Goal: Find specific page/section: Find specific page/section

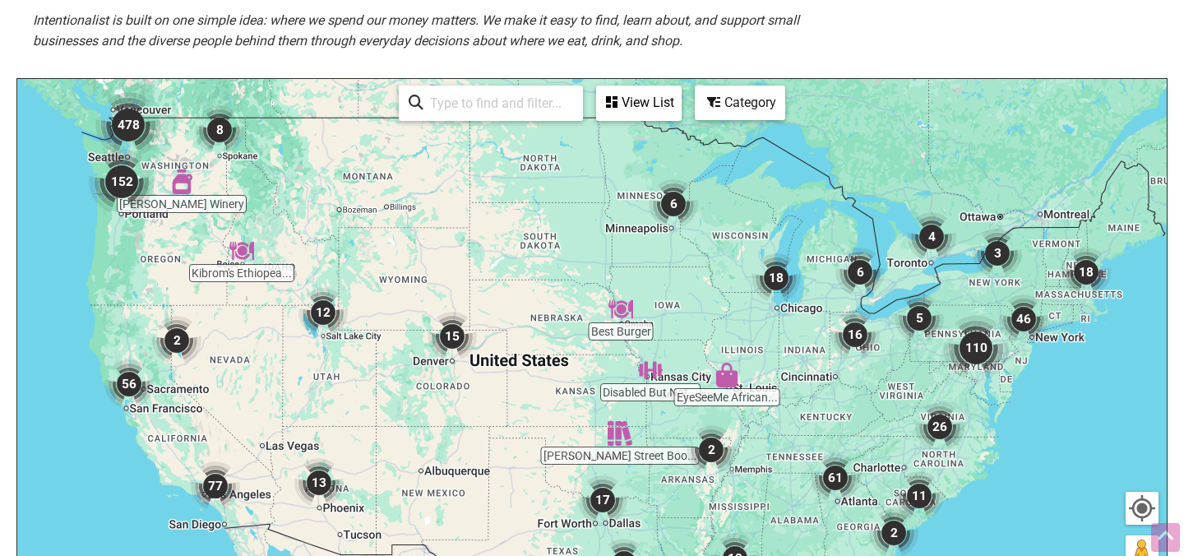
scroll to position [444, 0]
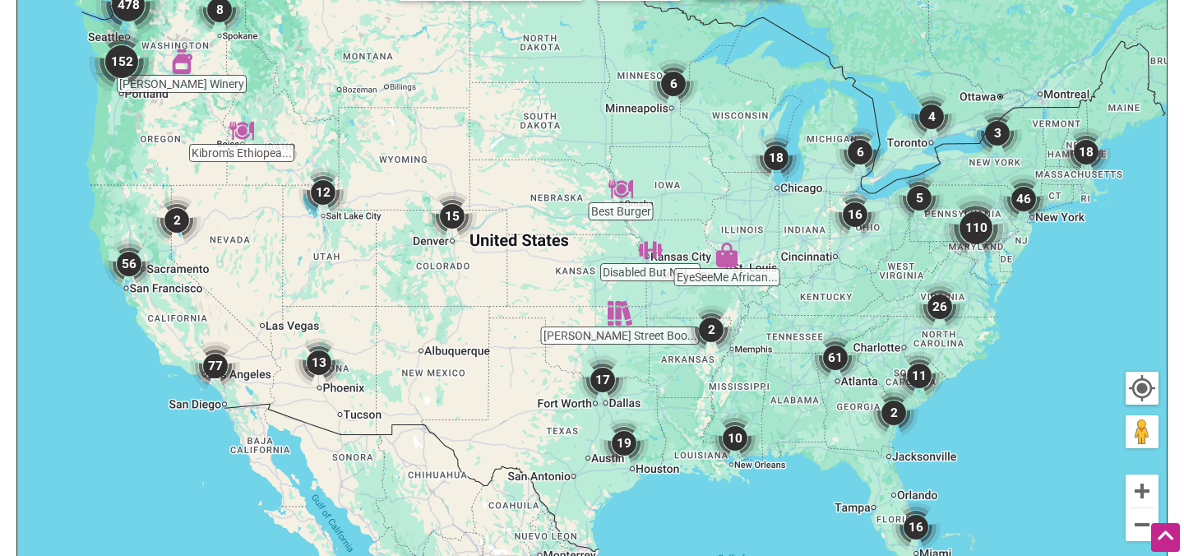
click at [941, 310] on img "26" at bounding box center [939, 306] width 49 height 49
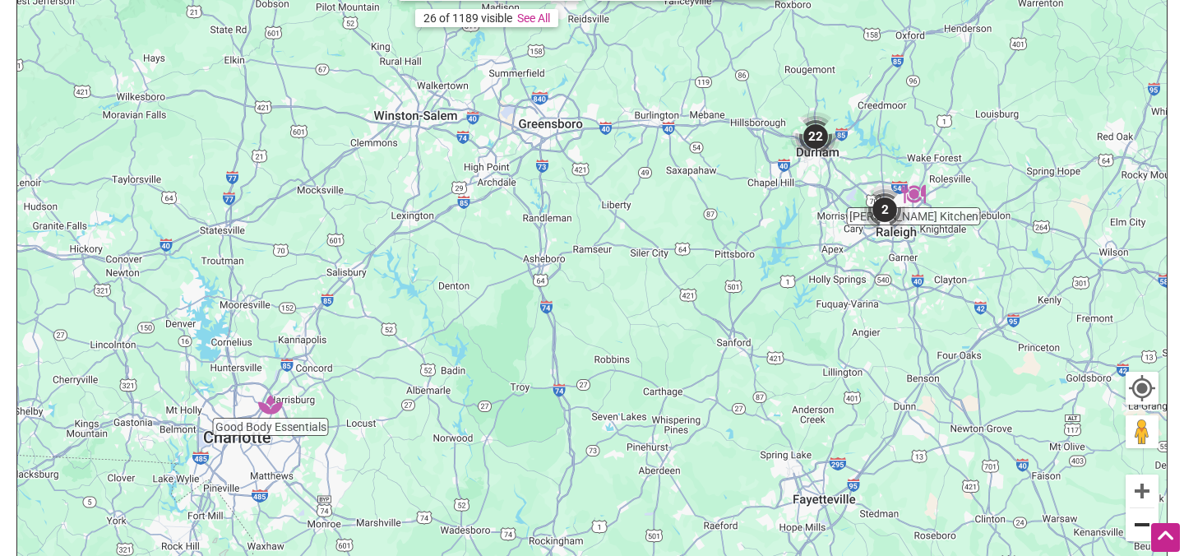
click at [1137, 532] on button "Zoom out" at bounding box center [1141, 524] width 33 height 33
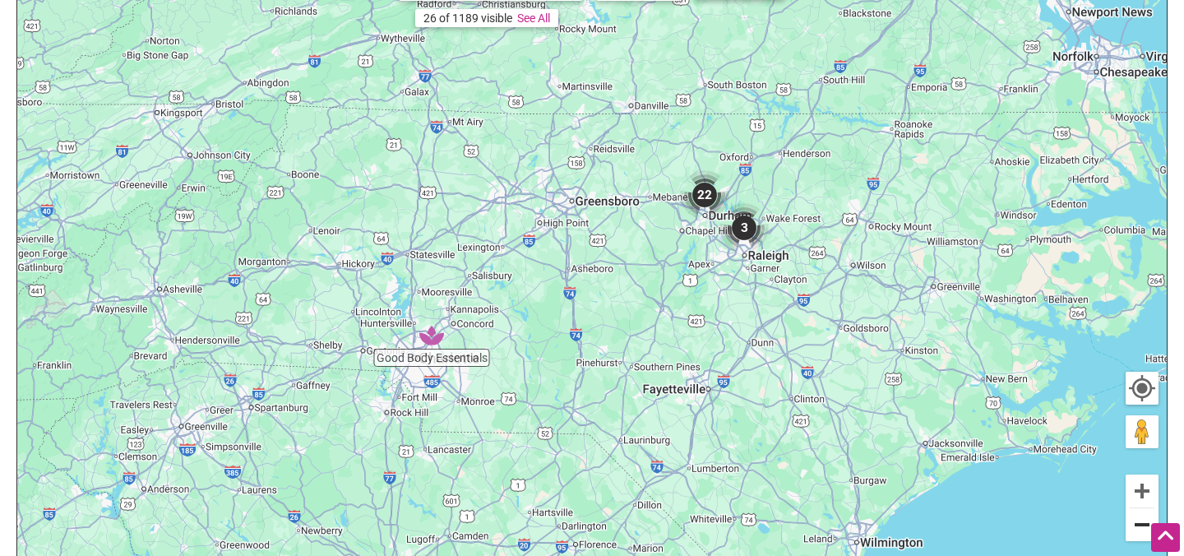
click at [1137, 532] on button "Zoom out" at bounding box center [1141, 524] width 33 height 33
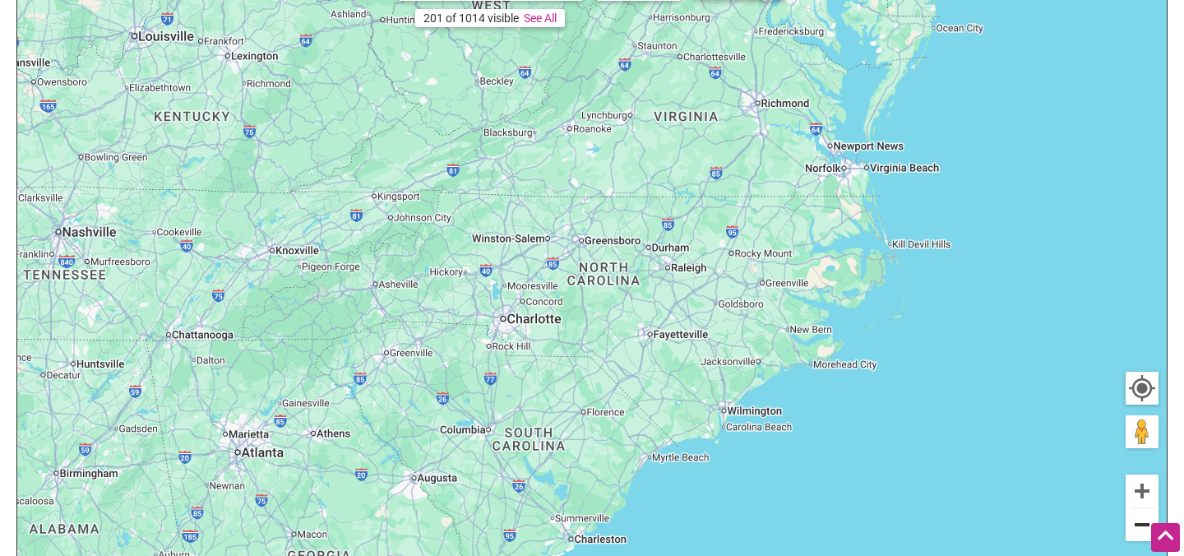
click at [1137, 532] on button "Zoom out" at bounding box center [1141, 524] width 33 height 33
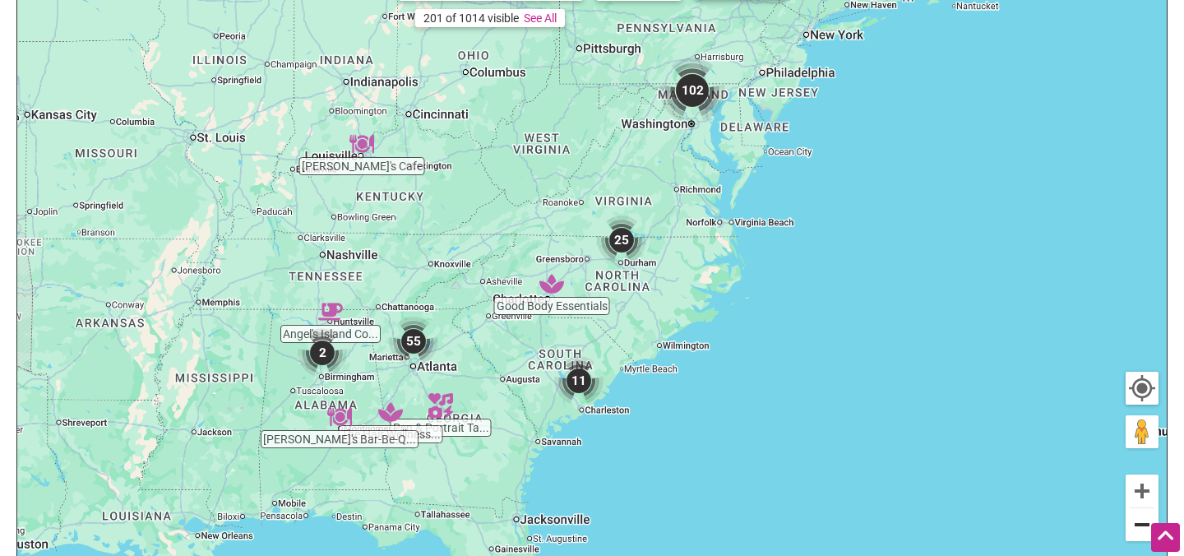
click at [1137, 532] on button "Zoom out" at bounding box center [1141, 524] width 33 height 33
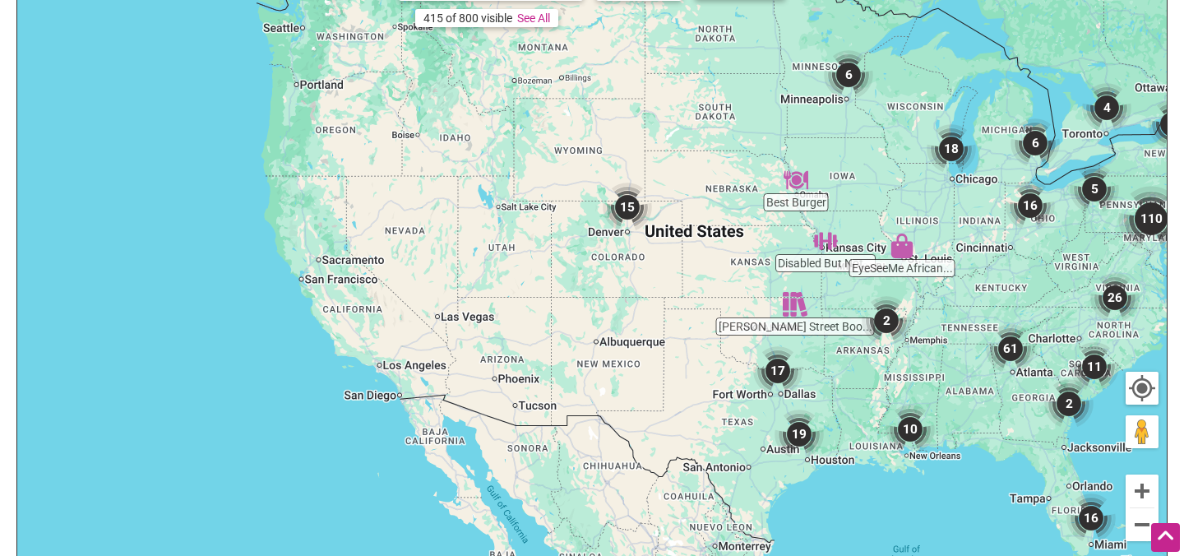
drag, startPoint x: 210, startPoint y: 265, endPoint x: 720, endPoint y: 316, distance: 512.9
click at [720, 316] on div "To navigate, press the arrow keys." at bounding box center [591, 278] width 1149 height 639
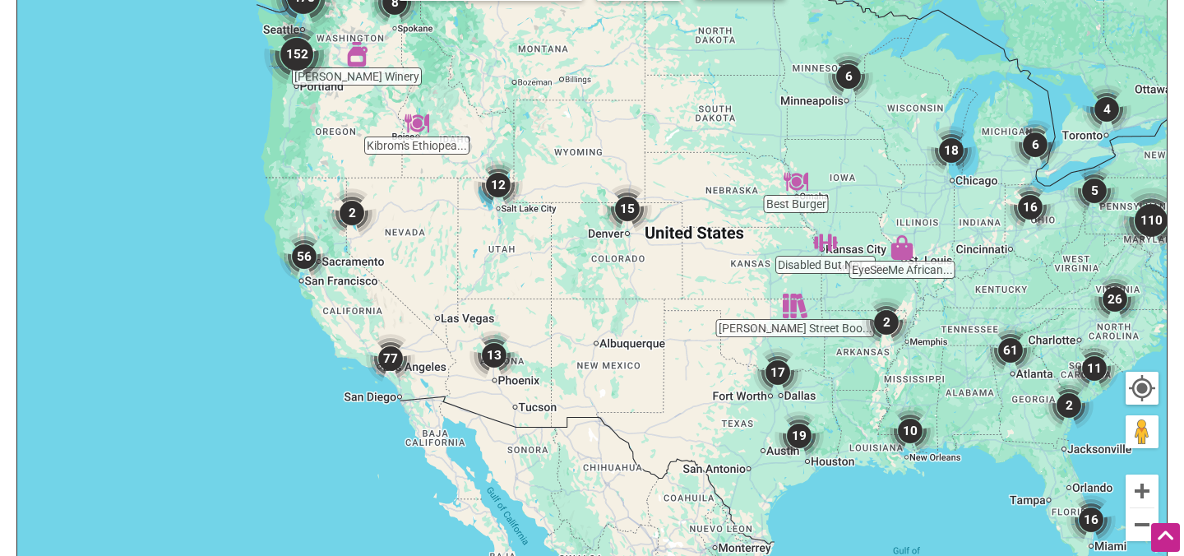
click at [392, 353] on img "77" at bounding box center [390, 358] width 49 height 49
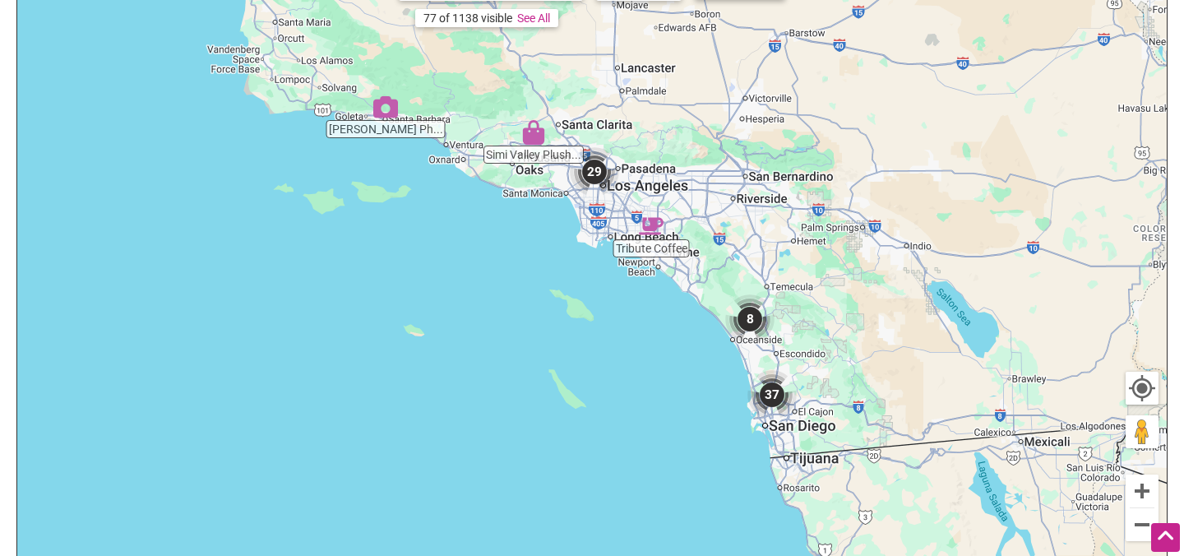
click at [596, 177] on img "29" at bounding box center [594, 171] width 49 height 49
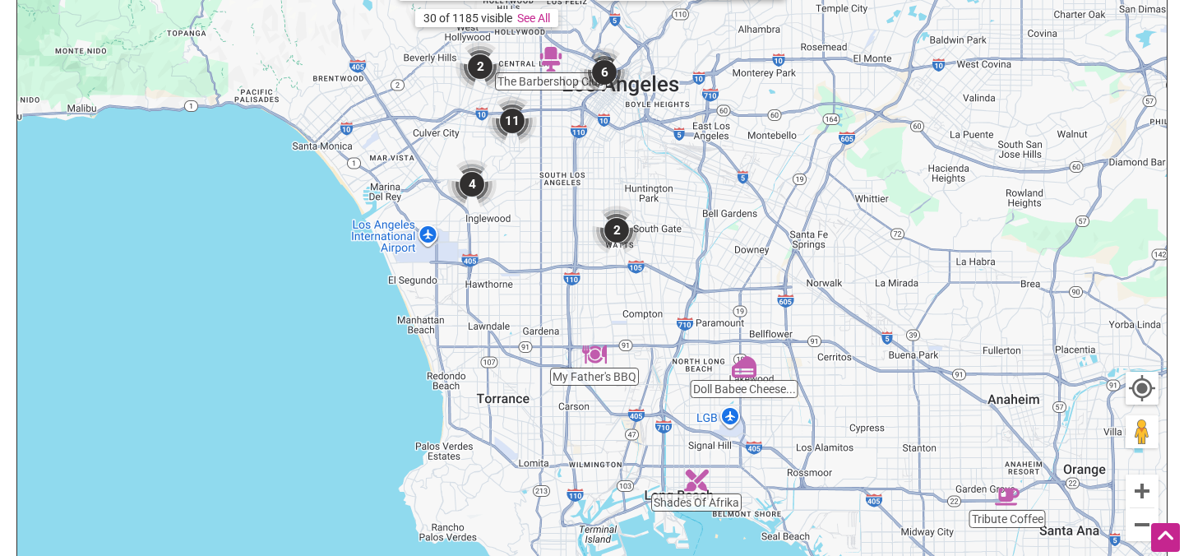
click at [482, 66] on img "2" at bounding box center [479, 66] width 49 height 49
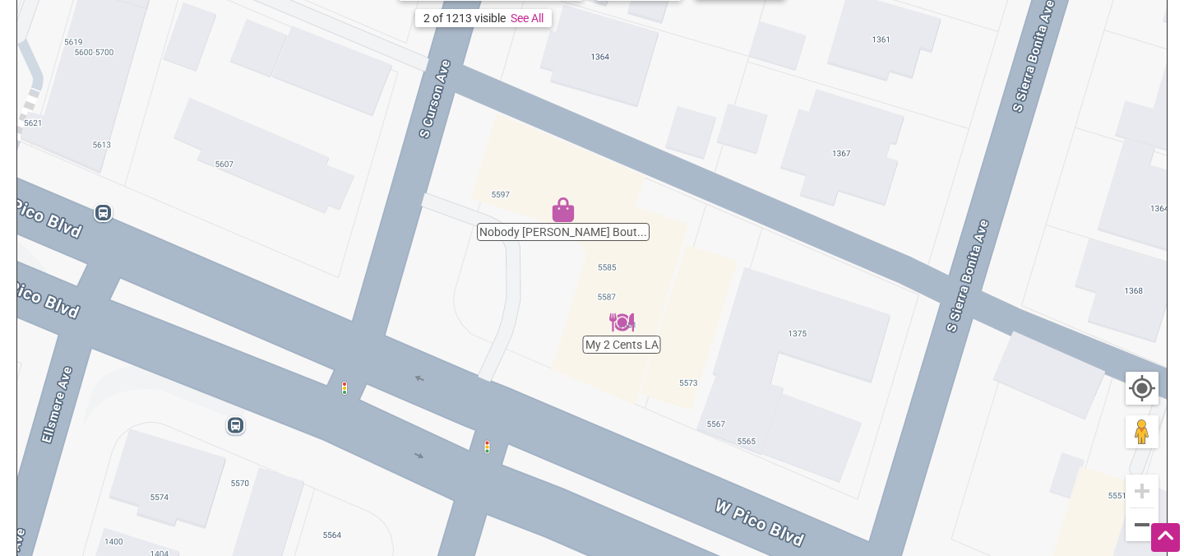
click at [620, 332] on img "My 2 Cents LA" at bounding box center [621, 322] width 25 height 25
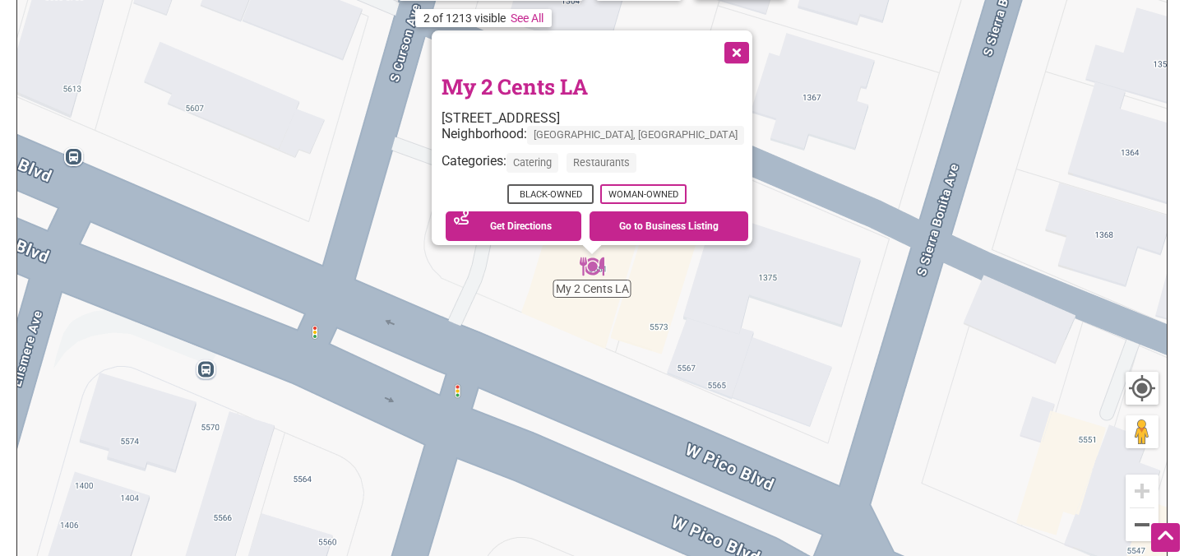
click at [564, 346] on div "To navigate, press the arrow keys. My 2 Cents LA [STREET_ADDRESS] Neighborhood:…" at bounding box center [591, 278] width 1149 height 639
click at [522, 315] on div "To navigate, press the arrow keys. My 2 Cents LA [STREET_ADDRESS] Neighborhood:…" at bounding box center [591, 278] width 1149 height 639
click at [454, 355] on div "To navigate, press the arrow keys. My 2 Cents LA [STREET_ADDRESS] Neighborhood:…" at bounding box center [591, 278] width 1149 height 639
click at [714, 38] on button "Close" at bounding box center [734, 50] width 41 height 41
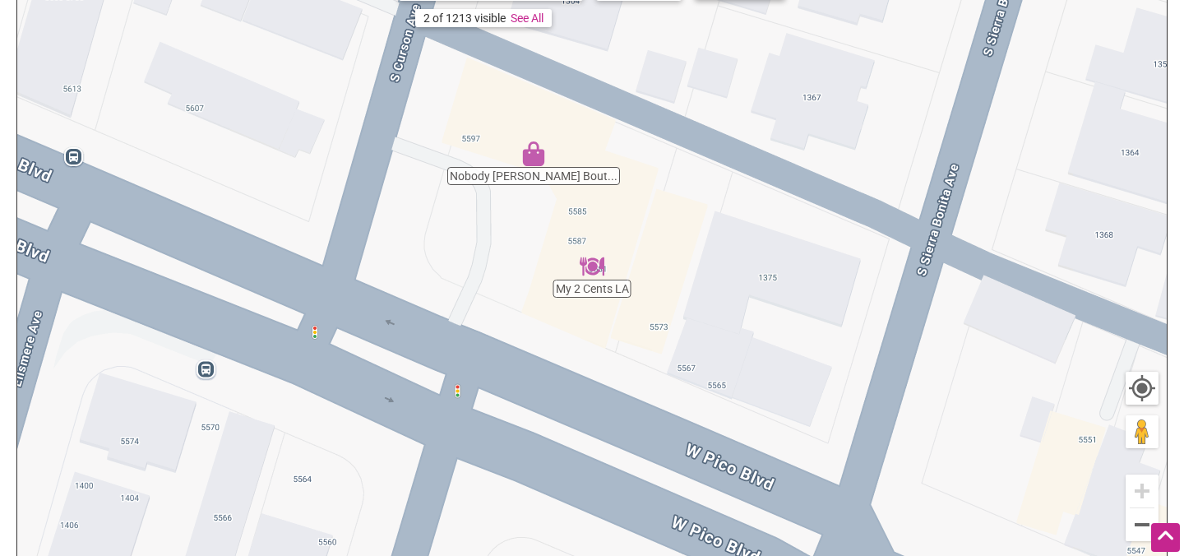
click at [536, 154] on img "Nobody Jones Boutique" at bounding box center [533, 153] width 25 height 25
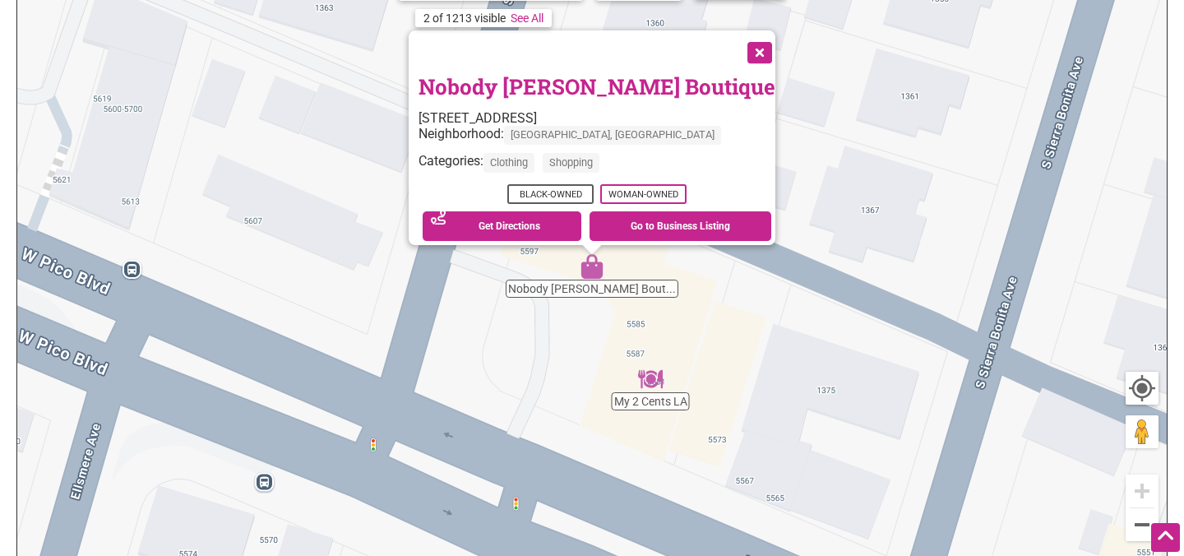
click at [737, 44] on button "Close" at bounding box center [757, 50] width 41 height 41
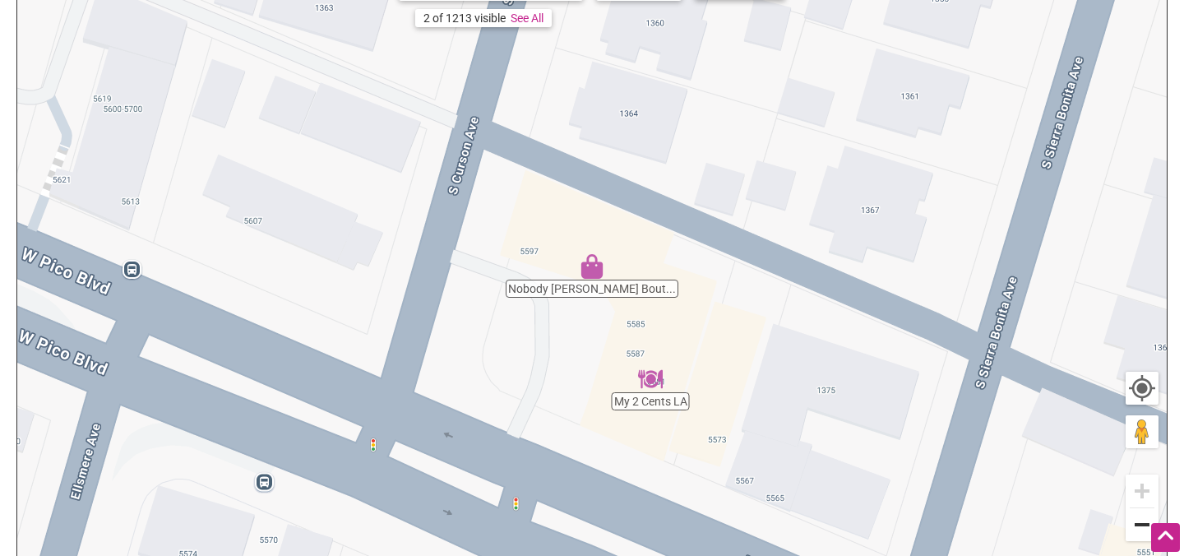
click at [1137, 523] on button "Zoom out" at bounding box center [1141, 524] width 33 height 33
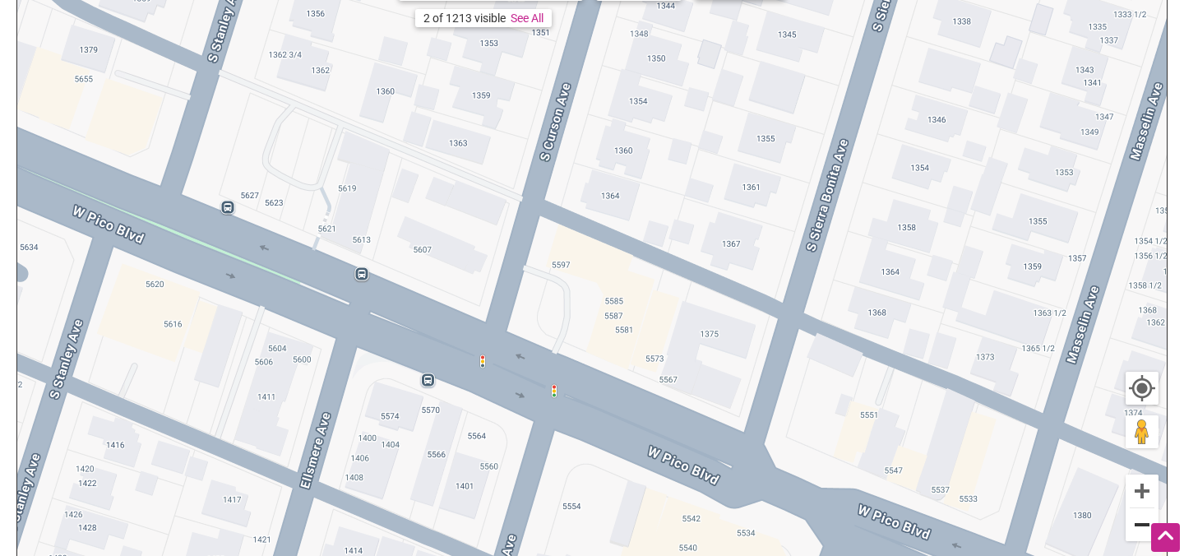
click at [1137, 523] on button "Zoom out" at bounding box center [1141, 524] width 33 height 33
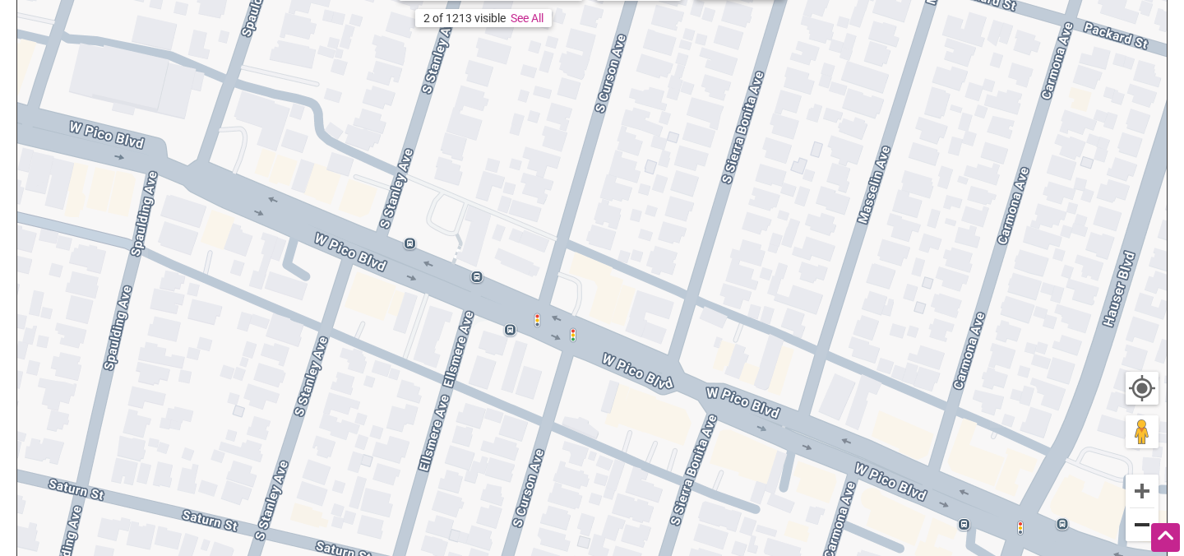
click at [1137, 523] on button "Zoom out" at bounding box center [1141, 524] width 33 height 33
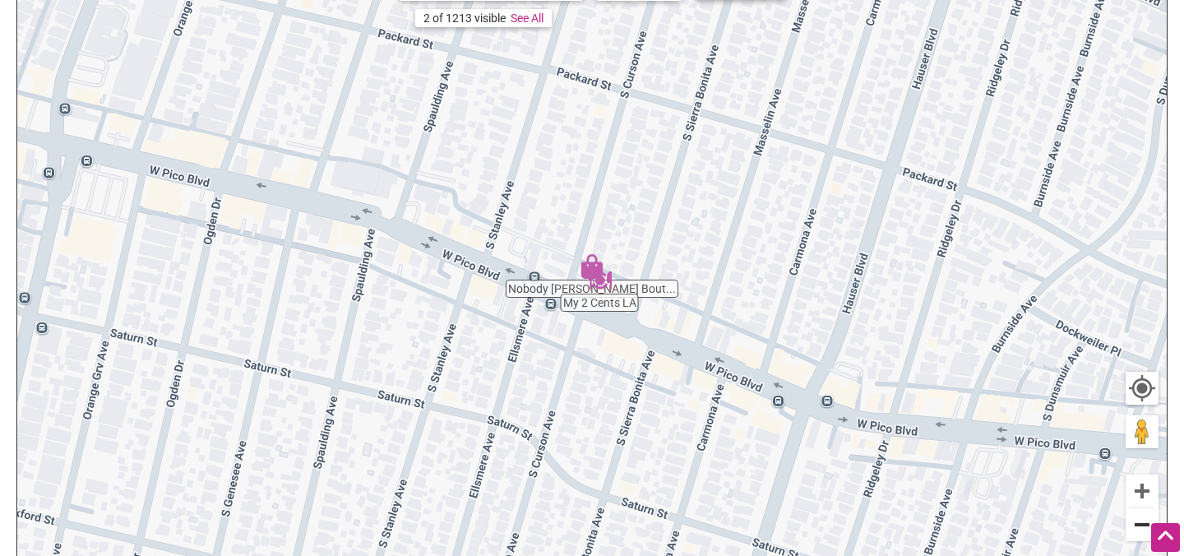
click at [1137, 523] on button "Zoom out" at bounding box center [1141, 524] width 33 height 33
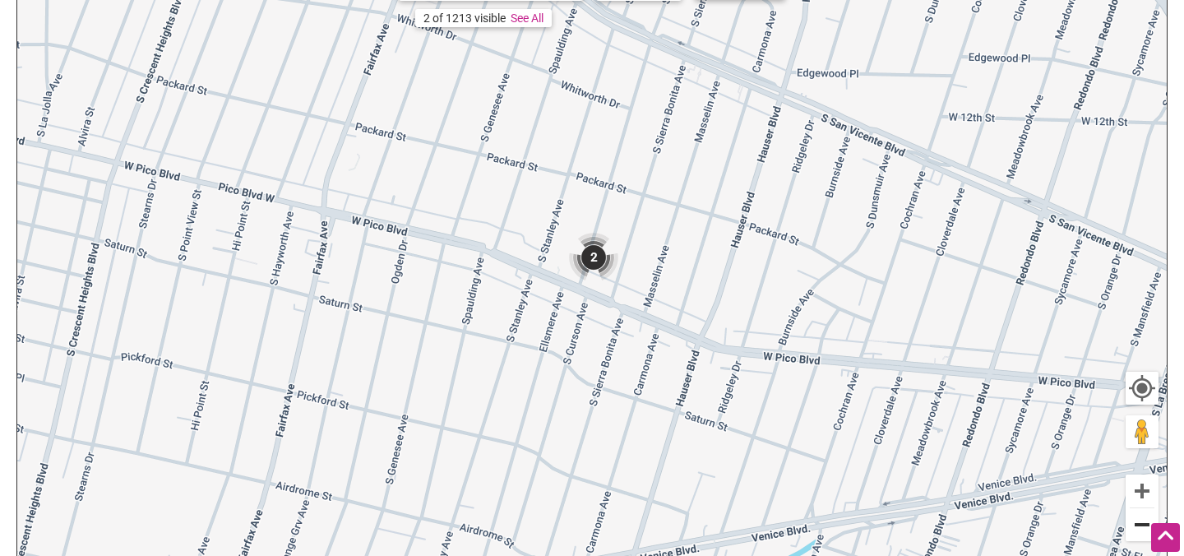
click at [1137, 523] on button "Zoom out" at bounding box center [1141, 524] width 33 height 33
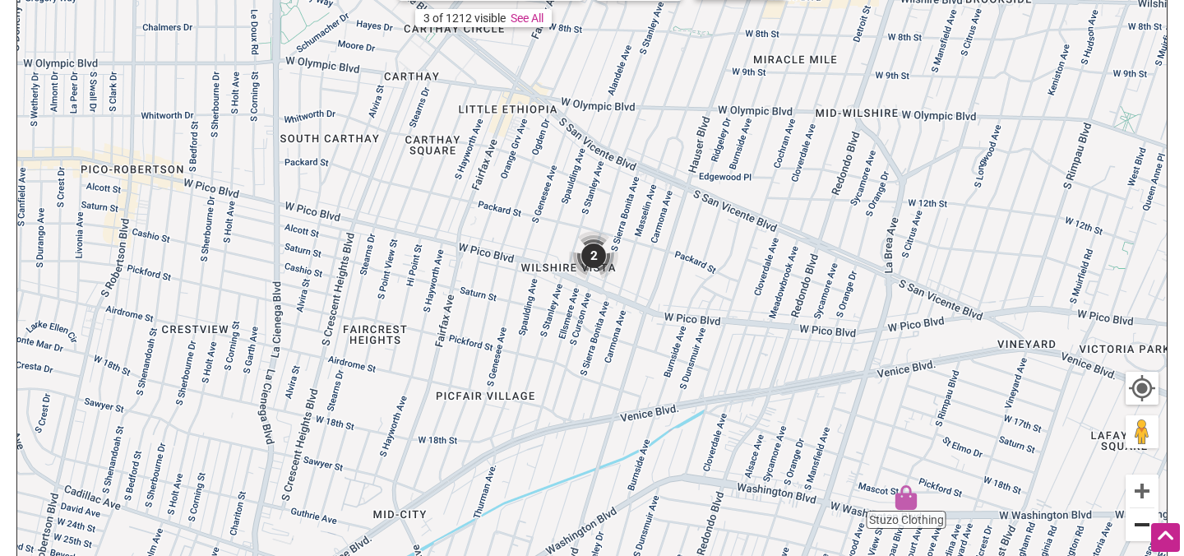
click at [1137, 523] on button "Zoom out" at bounding box center [1141, 524] width 33 height 33
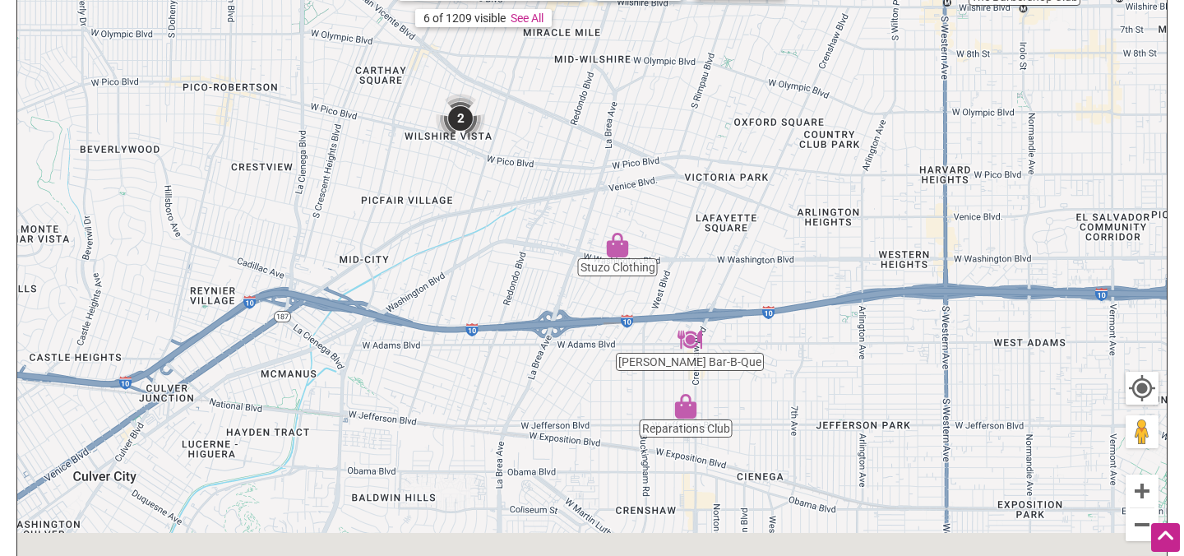
drag, startPoint x: 665, startPoint y: 472, endPoint x: 524, endPoint y: 326, distance: 202.3
click at [524, 326] on div "To navigate, press the arrow keys." at bounding box center [591, 278] width 1149 height 639
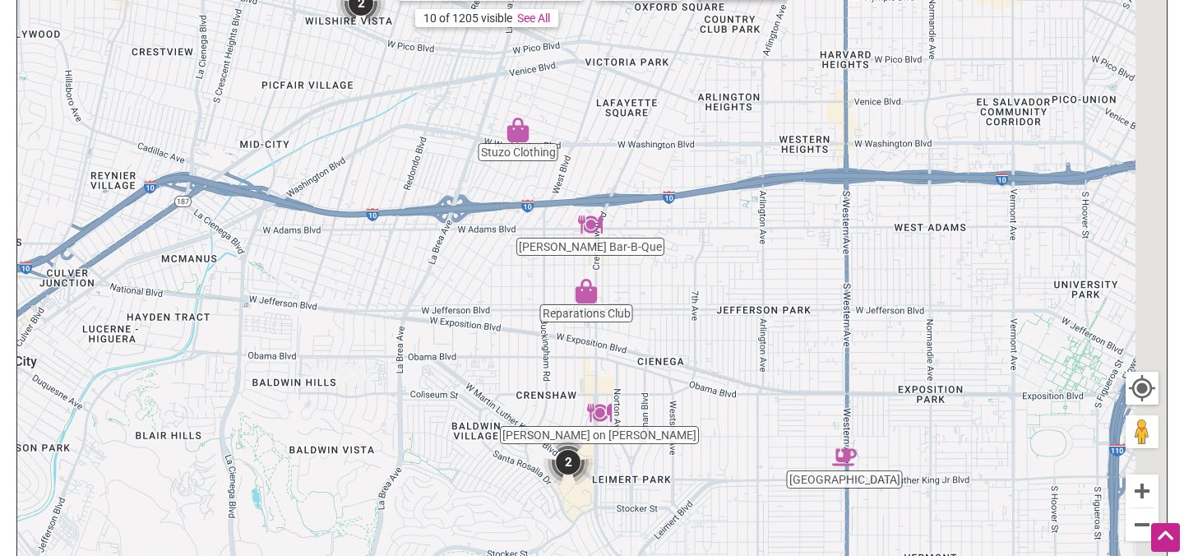
drag, startPoint x: 568, startPoint y: 396, endPoint x: 464, endPoint y: 248, distance: 181.1
click at [464, 248] on div "To navigate, press the arrow keys." at bounding box center [591, 278] width 1149 height 639
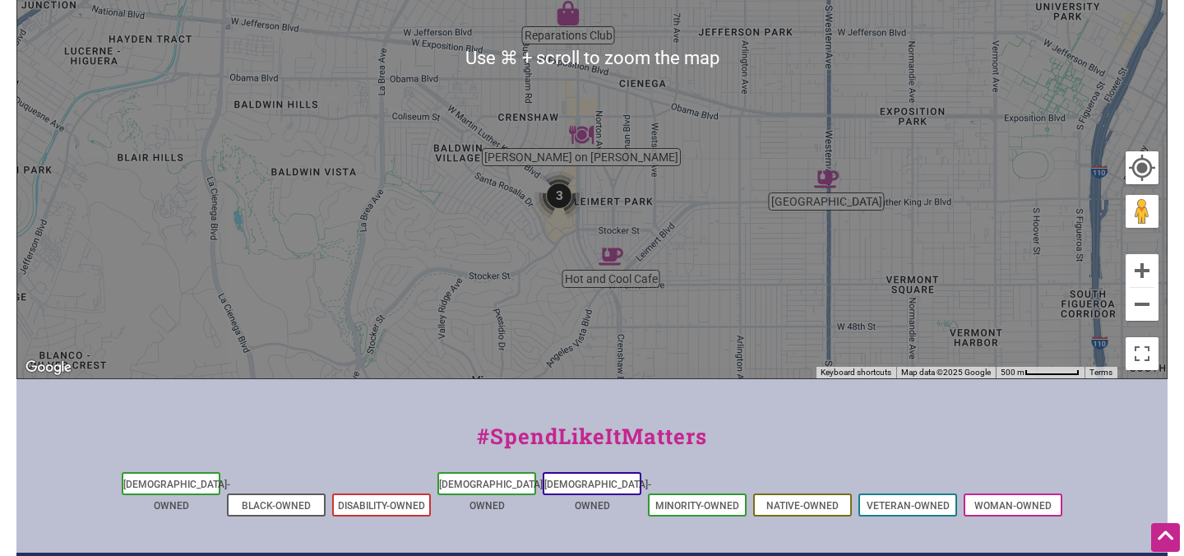
scroll to position [680, 0]
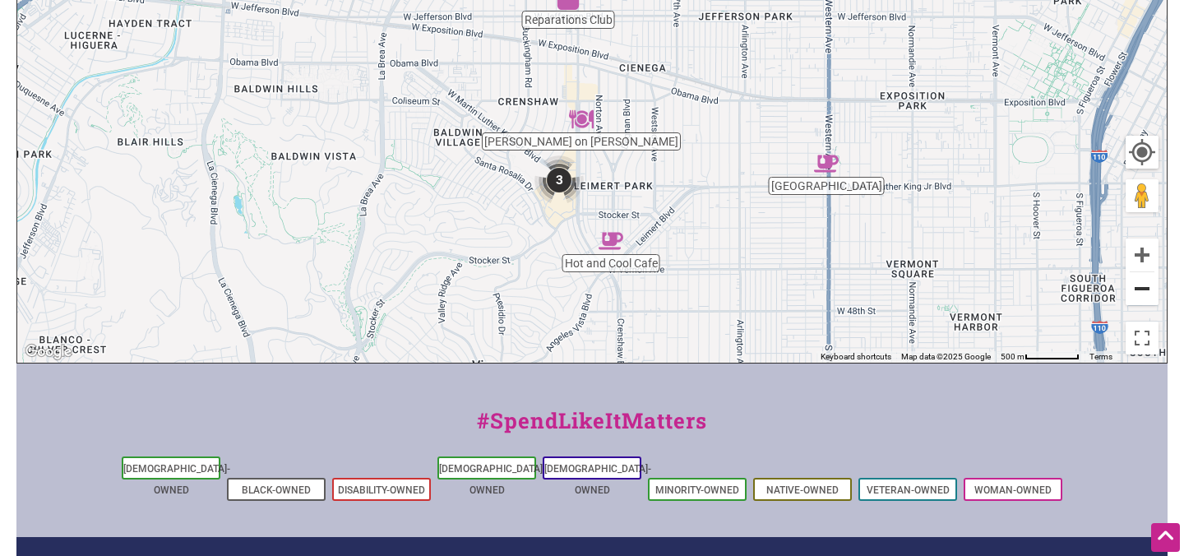
click at [1147, 294] on button "Zoom out" at bounding box center [1141, 288] width 33 height 33
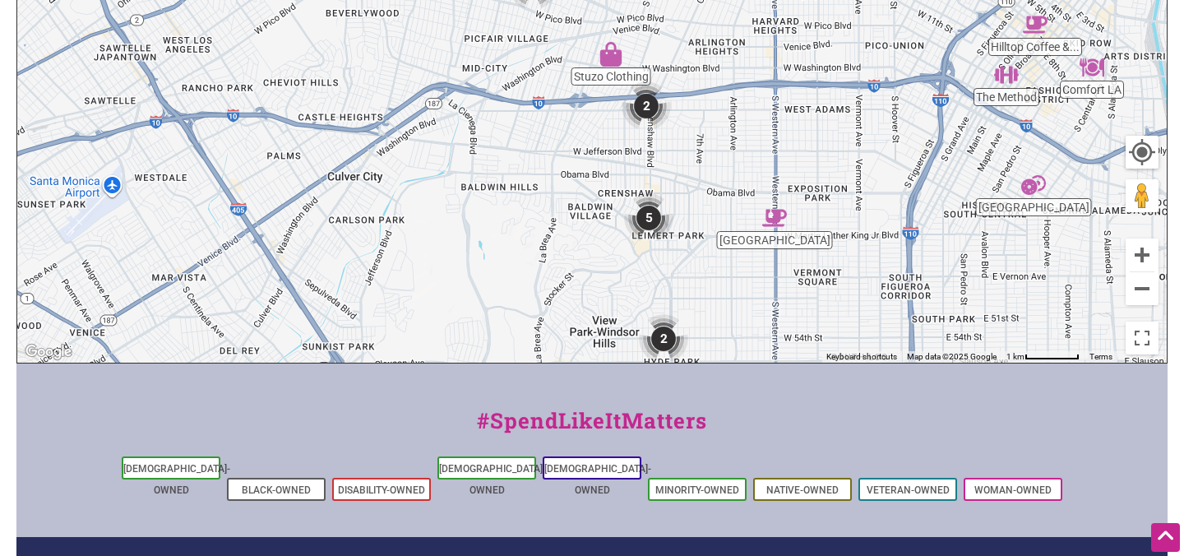
drag, startPoint x: 634, startPoint y: 192, endPoint x: 702, endPoint y: 313, distance: 138.3
click at [702, 313] on div "To navigate, press the arrow keys." at bounding box center [591, 42] width 1149 height 639
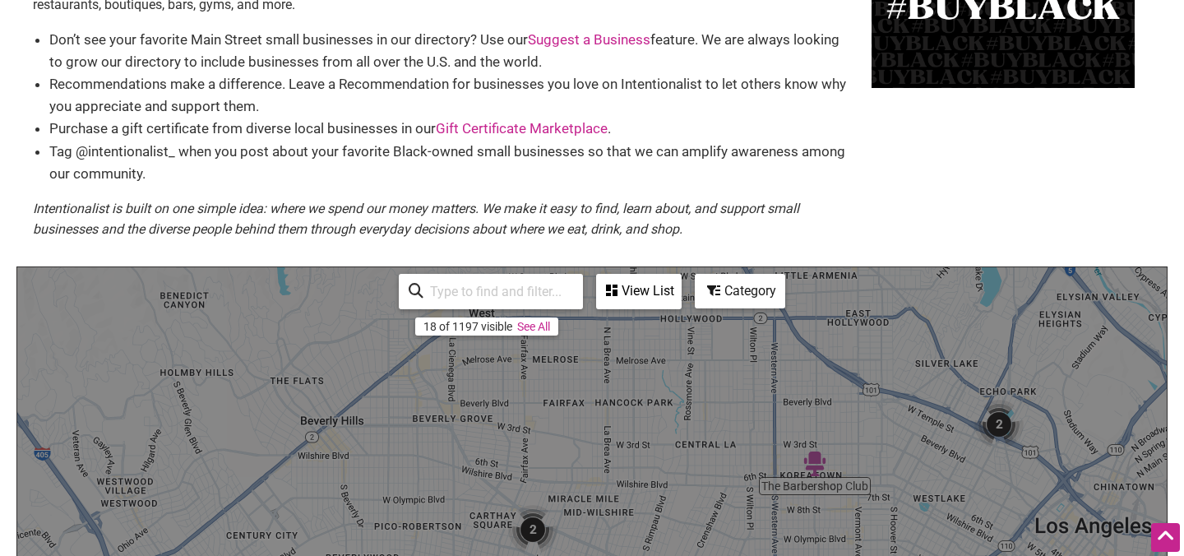
scroll to position [0, 0]
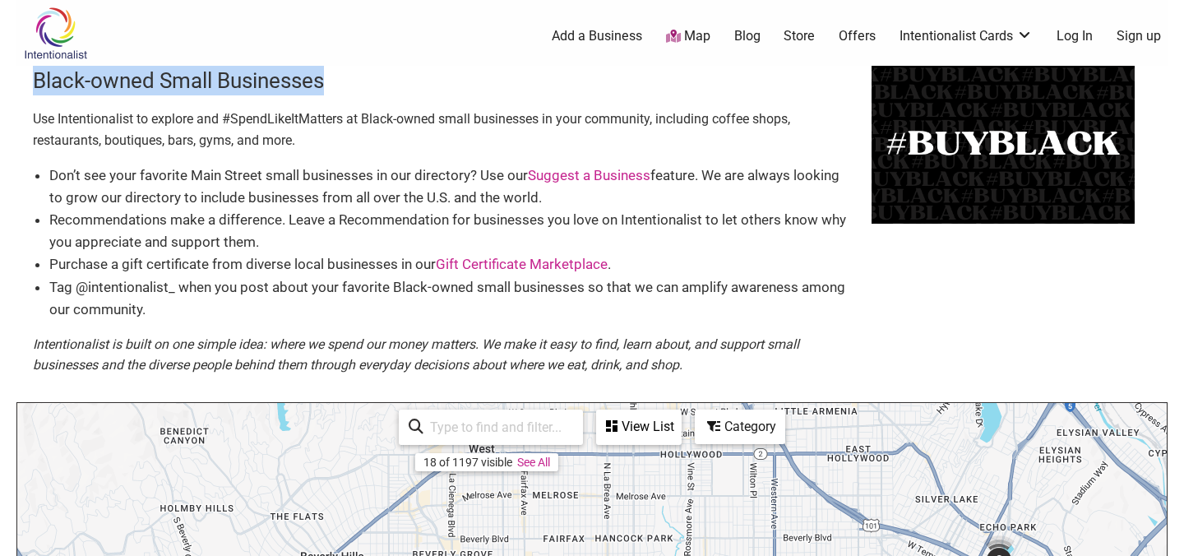
drag, startPoint x: 337, startPoint y: 74, endPoint x: 31, endPoint y: 79, distance: 305.8
click at [31, 79] on div "Black-owned Small Businesses Use Intentionalist to explore and #SpendLikeItMatt…" at bounding box center [591, 234] width 1151 height 336
copy h3 "Black-owned Small Businesses"
